Goal: Check status: Check status

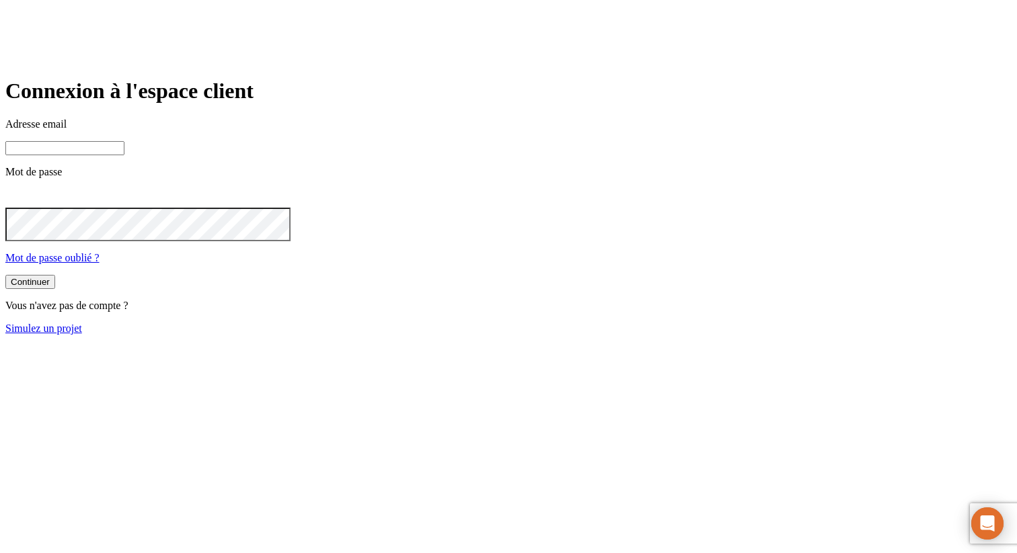
click at [124, 155] on input at bounding box center [64, 148] width 119 height 14
click at [5, 346] on com-1password-button at bounding box center [5, 346] width 0 height 0
type input "jacques.netzer@nalo.fr"
click at [506, 178] on p "Mot de passe" at bounding box center [508, 172] width 1006 height 12
click at [124, 155] on input "jacques.netzer@nalo.fr" at bounding box center [64, 148] width 119 height 14
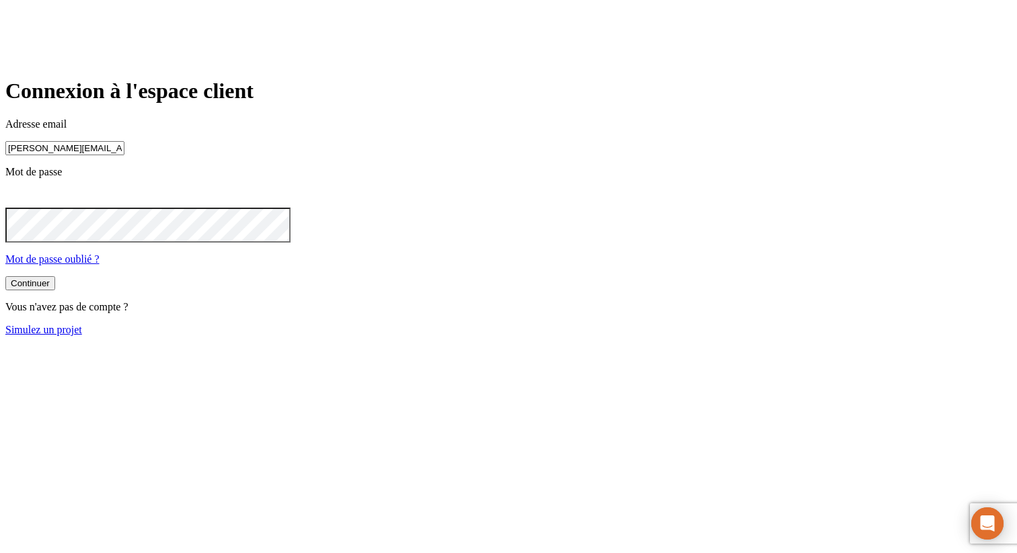
click at [5, 276] on button "Continuer" at bounding box center [30, 283] width 50 height 14
click at [55, 291] on button "Continuer" at bounding box center [30, 283] width 50 height 14
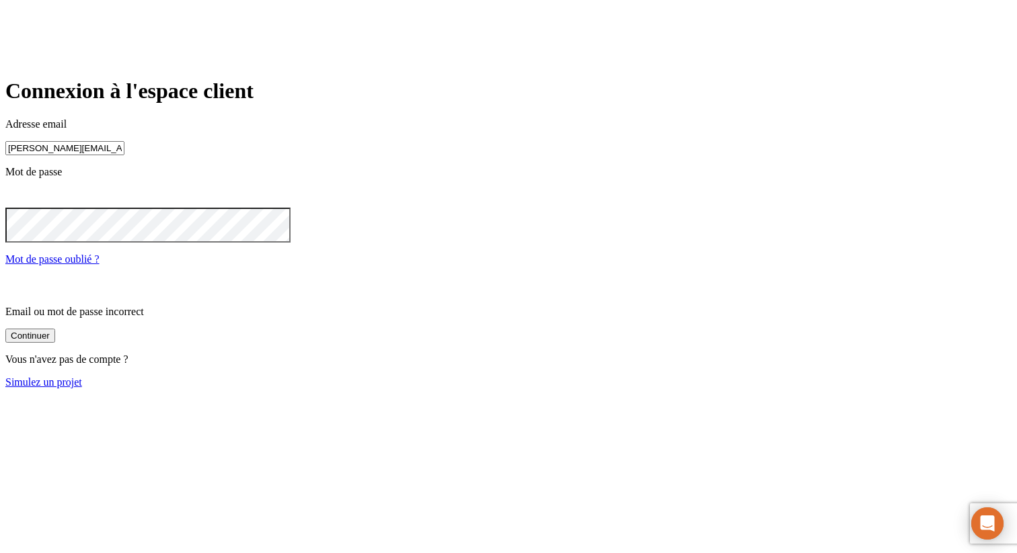
click at [124, 155] on input "jacques.netzer@nalo.fr" at bounding box center [64, 148] width 119 height 14
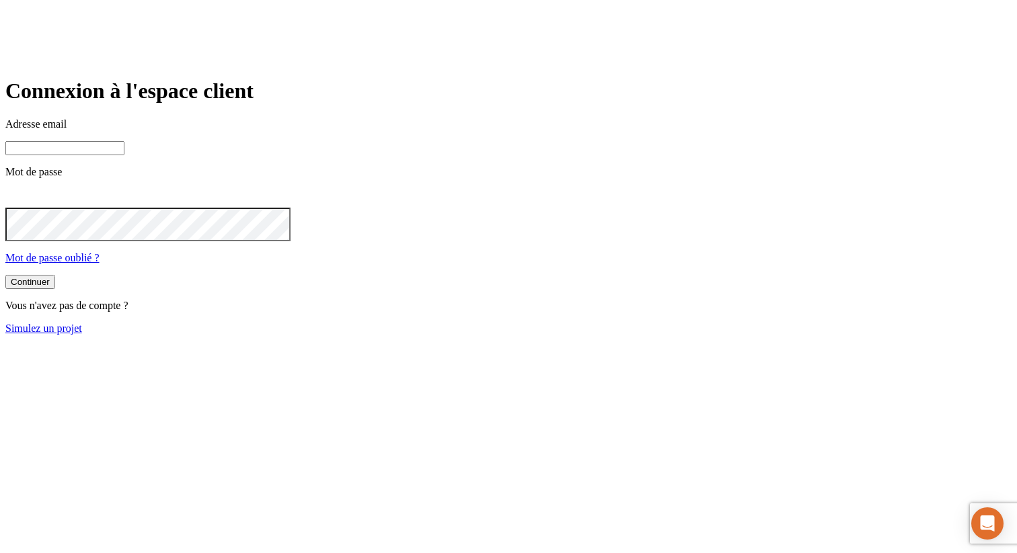
click at [124, 155] on input at bounding box center [64, 148] width 119 height 14
paste input "[PERSON_NAME][DOMAIN_NAME][EMAIL_ADDRESS][DOMAIN_NAME]"
type input "[PERSON_NAME][DOMAIN_NAME][EMAIL_ADDRESS][DOMAIN_NAME]"
click at [5, 276] on button "Continuer" at bounding box center [30, 283] width 50 height 14
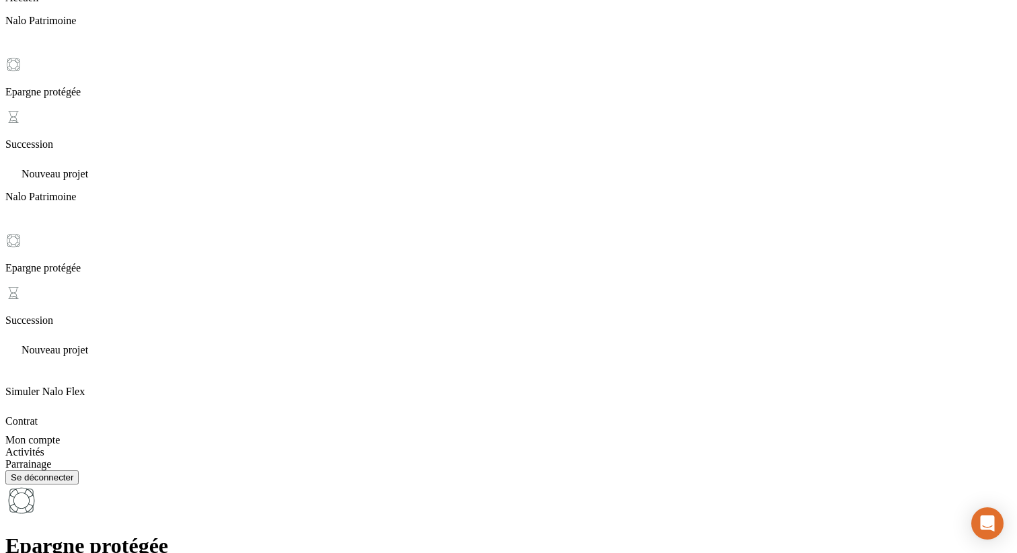
scroll to position [128, 0]
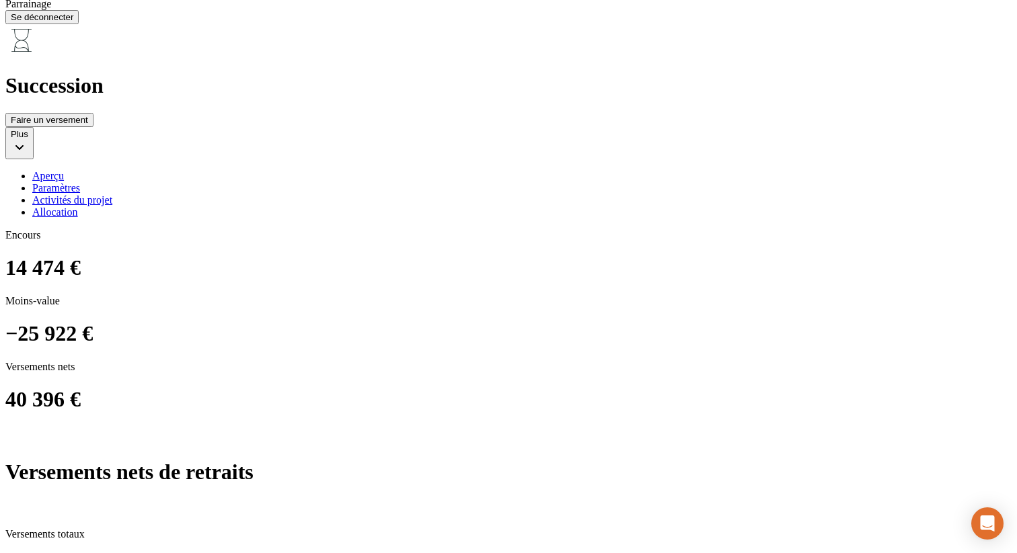
scroll to position [594, 0]
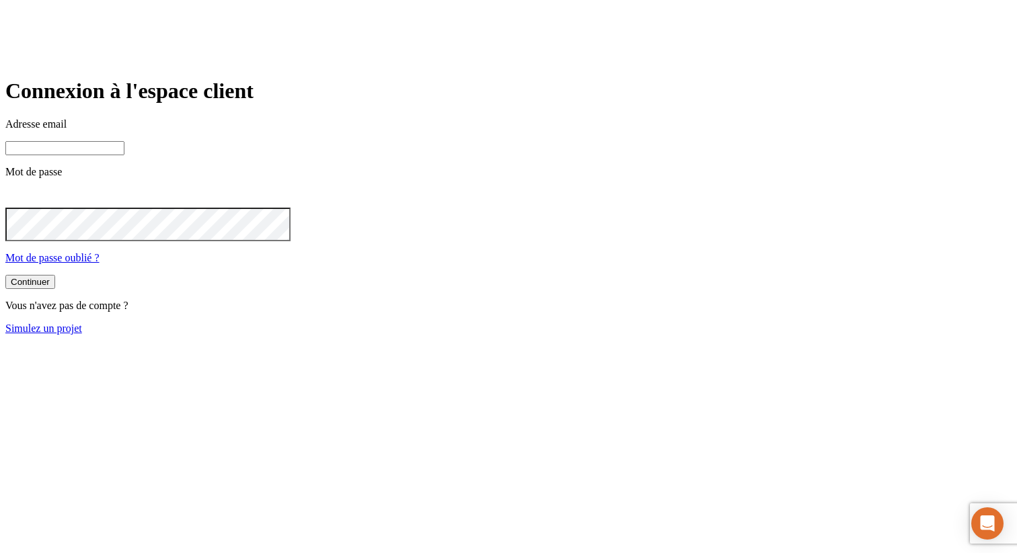
click at [124, 155] on input at bounding box center [64, 148] width 119 height 14
click at [305, 163] on main "Connexion à l'espace client Adresse email Mot de passe Mot de passe oublié ? Co…" at bounding box center [508, 207] width 1006 height 256
click at [124, 155] on input at bounding box center [64, 148] width 119 height 14
paste input "[PERSON_NAME][DOMAIN_NAME][EMAIL_ADDRESS][DOMAIN_NAME]"
type input "[PERSON_NAME][DOMAIN_NAME][EMAIL_ADDRESS][DOMAIN_NAME]"
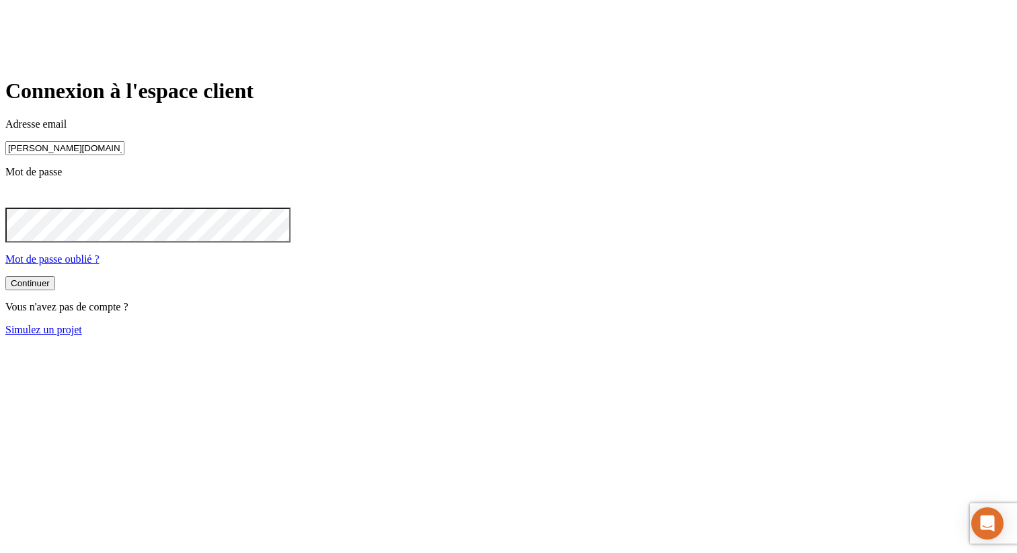
click at [5, 276] on button "Continuer" at bounding box center [30, 283] width 50 height 14
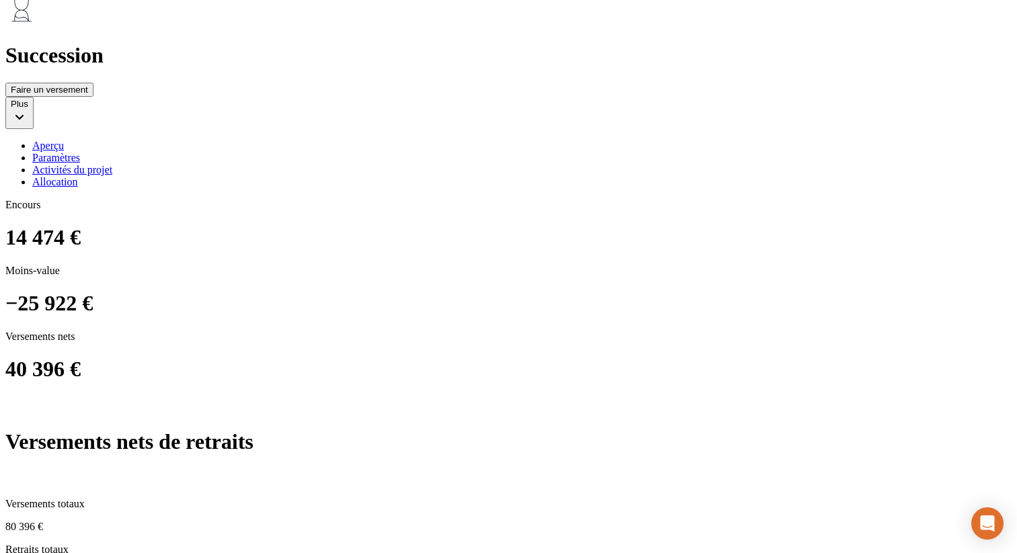
scroll to position [643, 0]
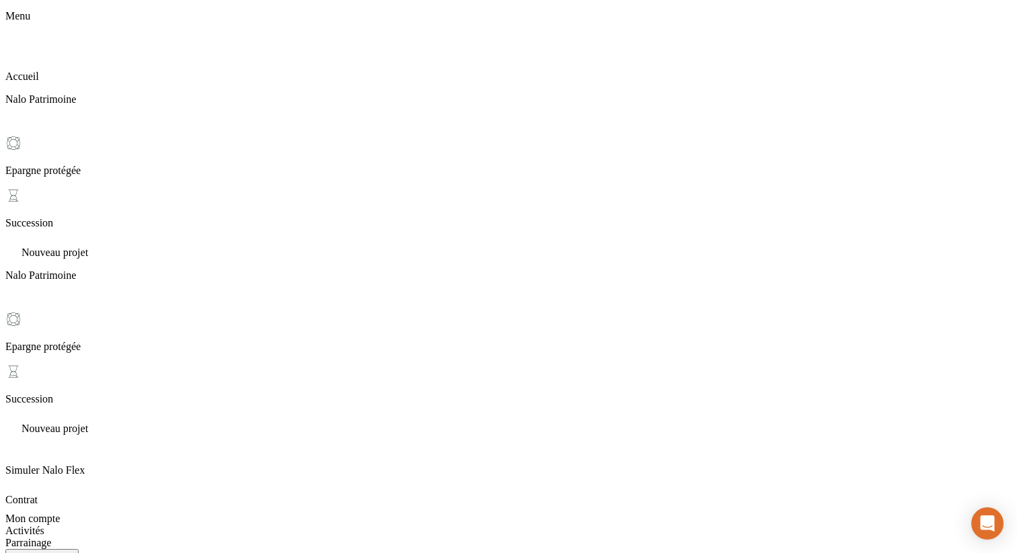
scroll to position [0, 0]
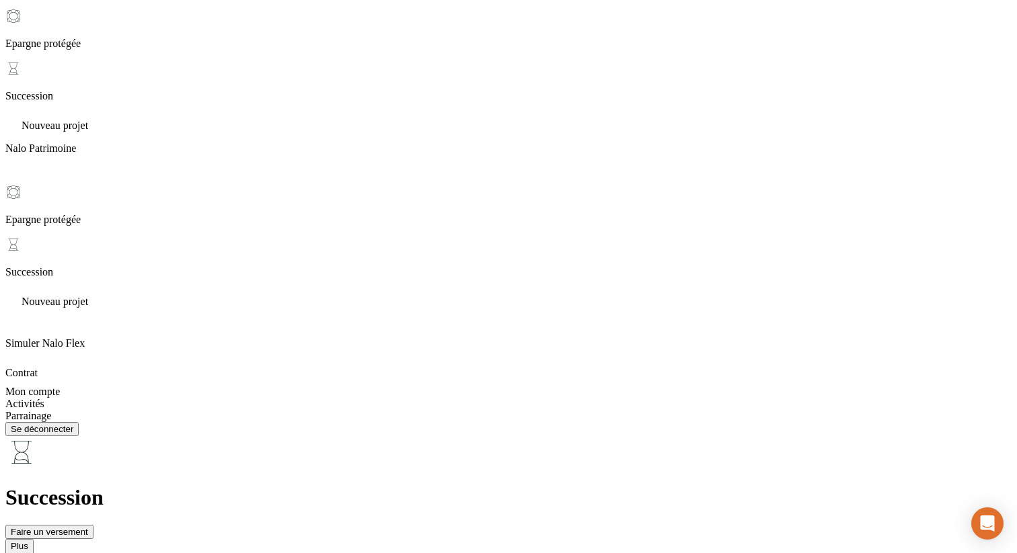
scroll to position [171, 0]
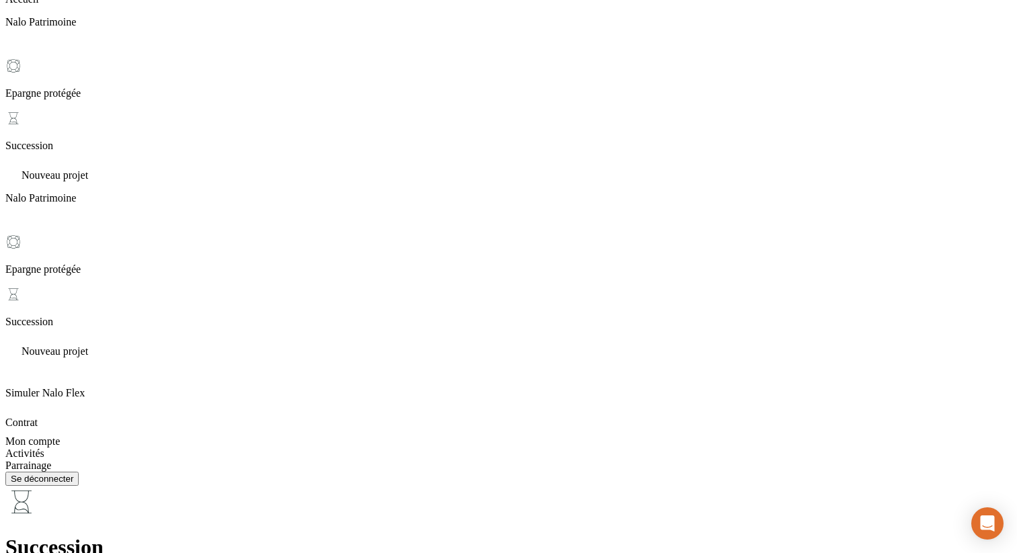
scroll to position [179, 0]
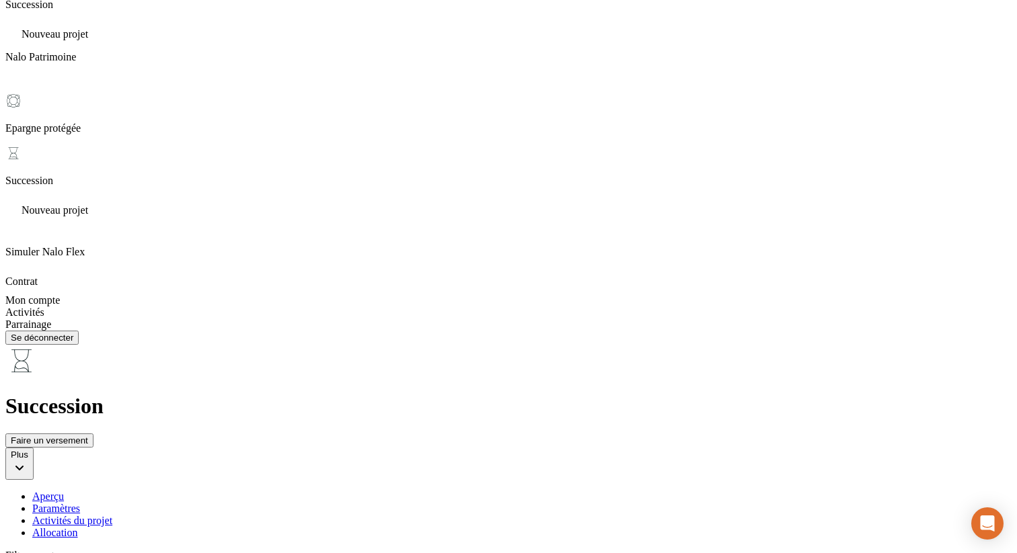
scroll to position [285, 0]
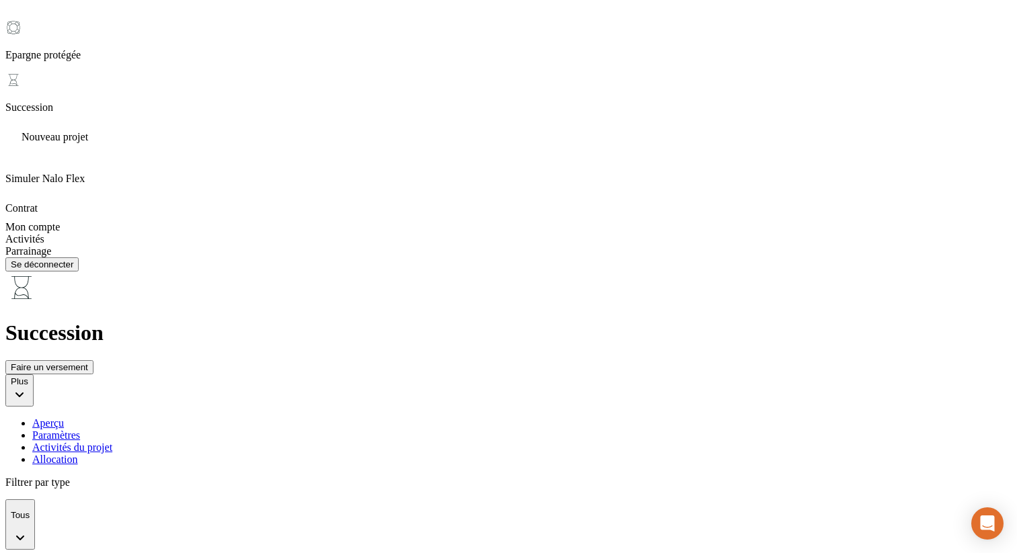
scroll to position [0, 0]
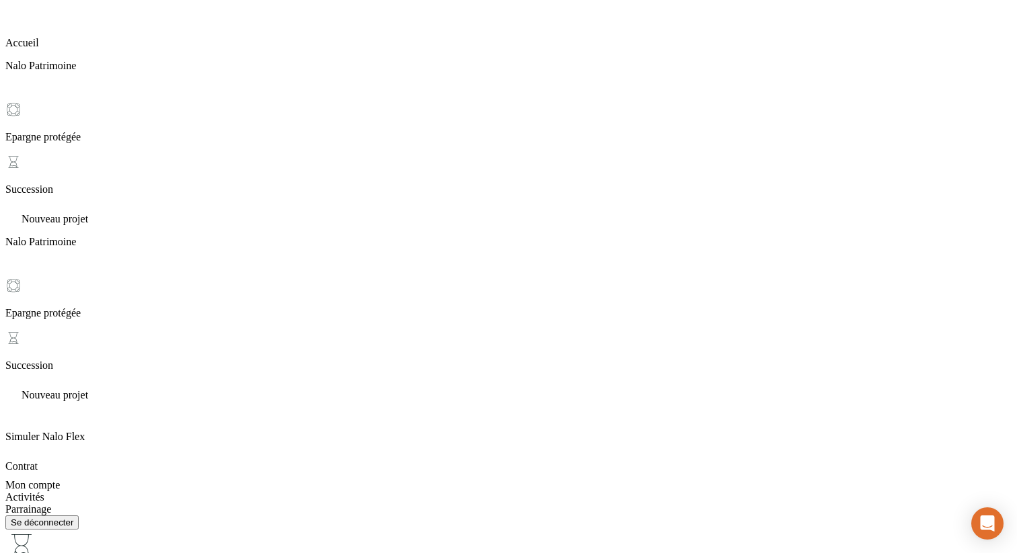
scroll to position [89, 0]
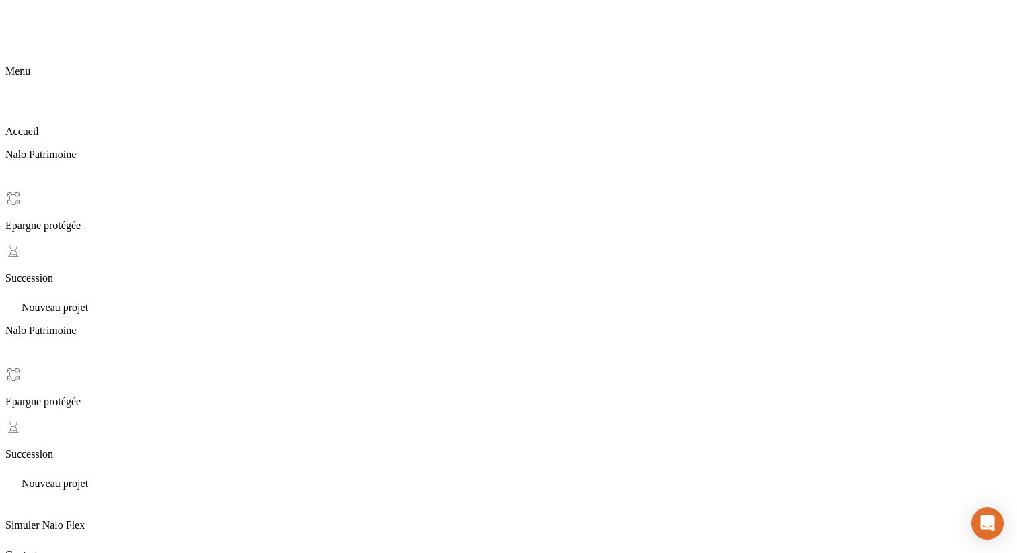
scroll to position [0, 0]
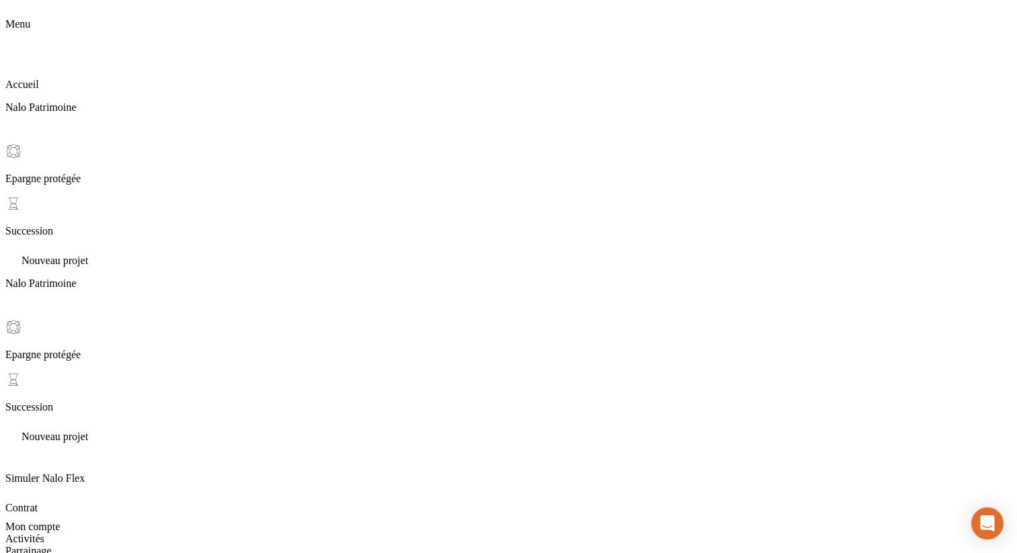
scroll to position [52, 0]
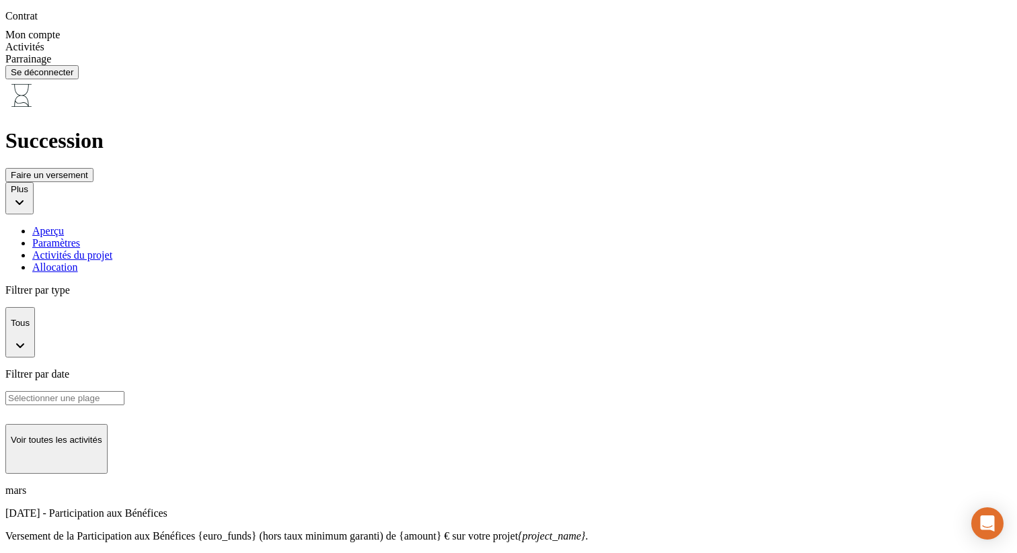
scroll to position [0, 0]
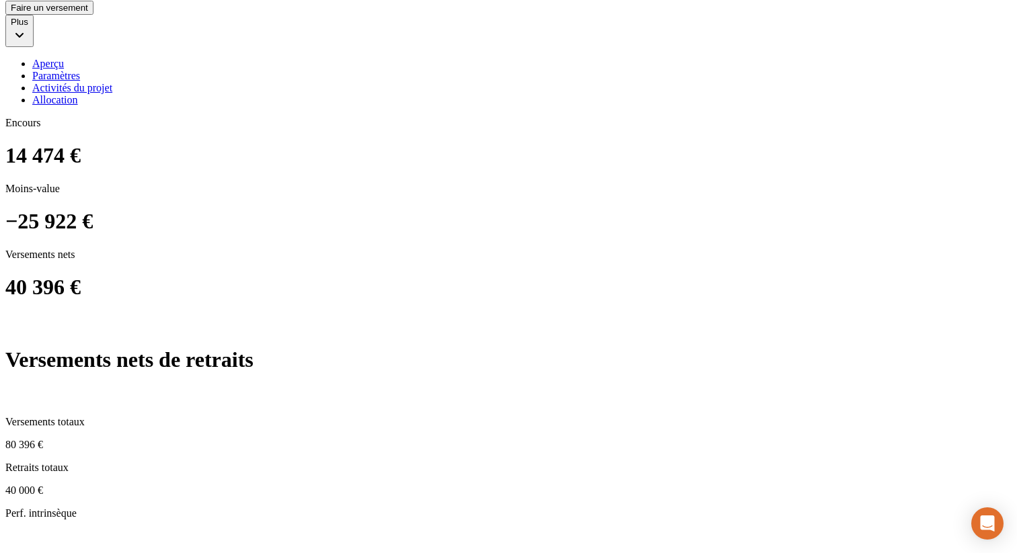
scroll to position [712, 0]
